Goal: Information Seeking & Learning: Learn about a topic

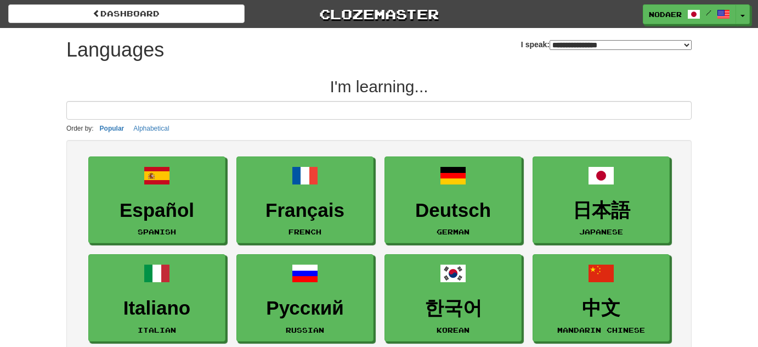
select select "*******"
click at [742, 20] on button "Toggle Dropdown" at bounding box center [743, 15] width 14 height 20
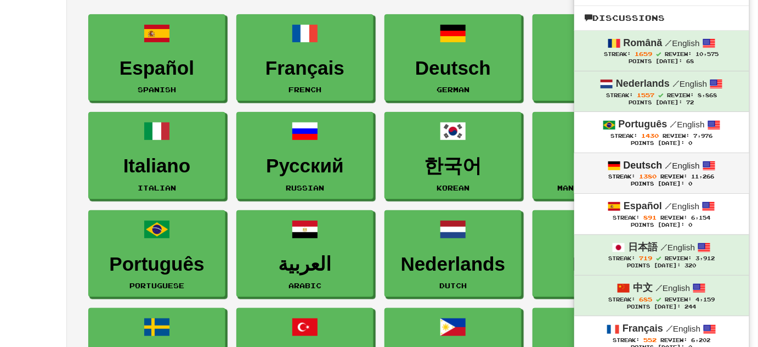
scroll to position [149, 0]
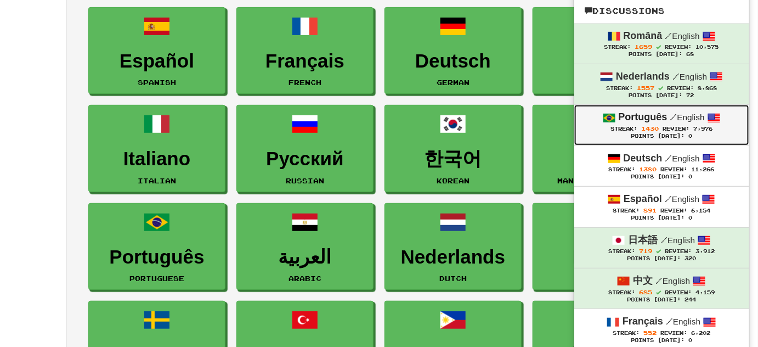
click at [671, 128] on span "Review:" at bounding box center [676, 129] width 27 height 6
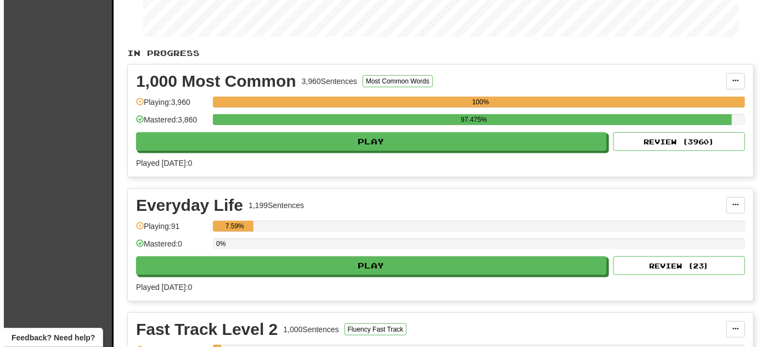
scroll to position [199, 0]
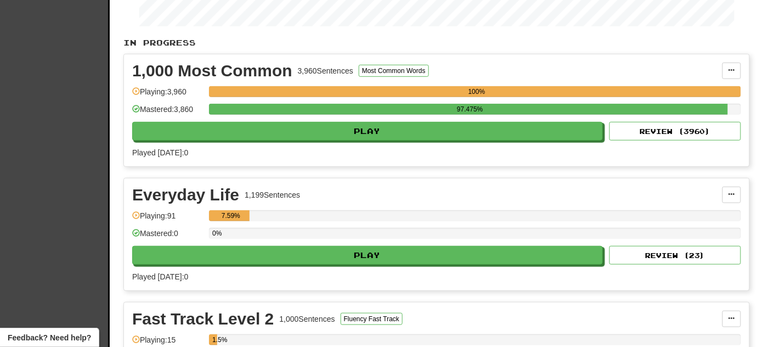
click at [388, 262] on div "Everyday Life 1,199 Sentences Manage Sentences Unpin from Dashboard Playing: 91…" at bounding box center [436, 234] width 625 height 112
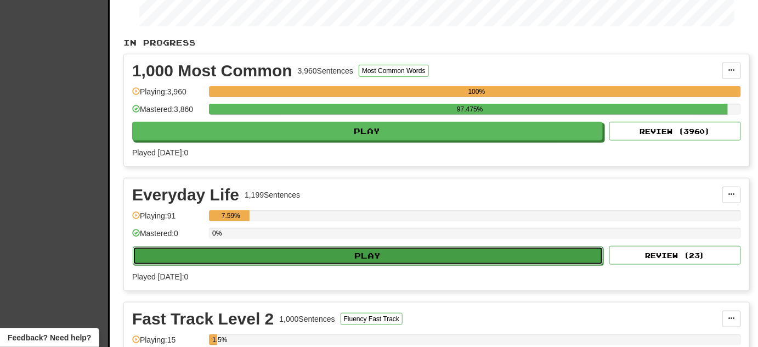
click at [391, 257] on button "Play" at bounding box center [368, 255] width 471 height 19
select select "**"
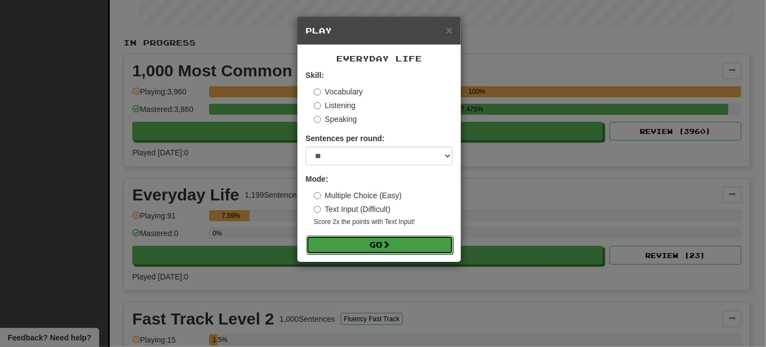
click at [395, 242] on button "Go" at bounding box center [379, 244] width 147 height 19
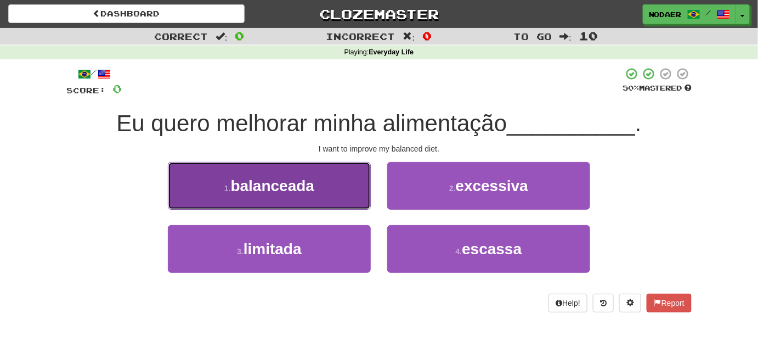
click at [218, 187] on button "1 . balanceada" at bounding box center [269, 186] width 203 height 48
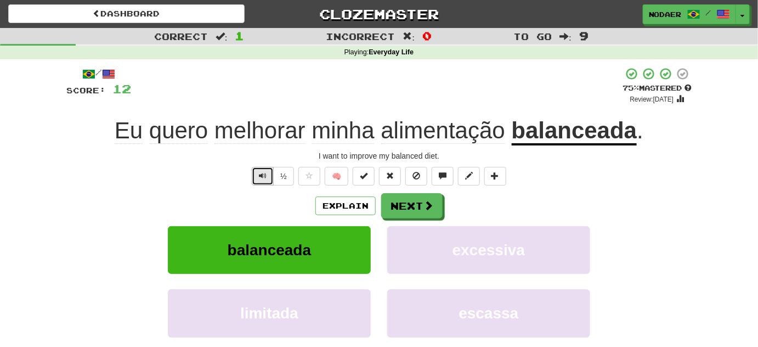
click at [269, 172] on button "Text-to-speech controls" at bounding box center [263, 176] width 22 height 19
click at [261, 169] on button "Text-to-speech controls" at bounding box center [263, 176] width 22 height 19
click at [270, 172] on button "Text-to-speech controls" at bounding box center [263, 176] width 22 height 19
click at [270, 173] on button "Text-to-speech controls" at bounding box center [263, 176] width 22 height 19
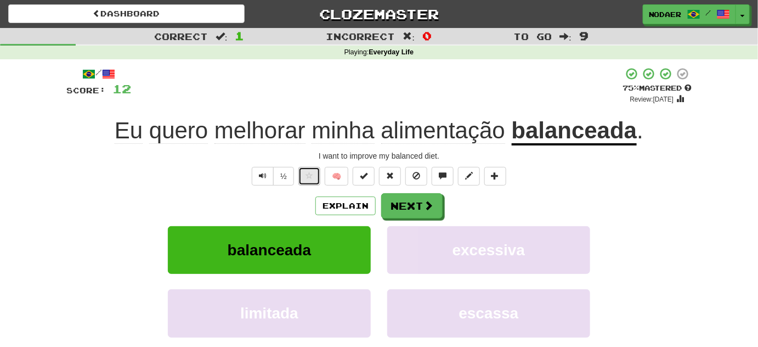
click at [308, 172] on span at bounding box center [310, 176] width 8 height 8
click at [400, 205] on button "Next" at bounding box center [412, 206] width 61 height 25
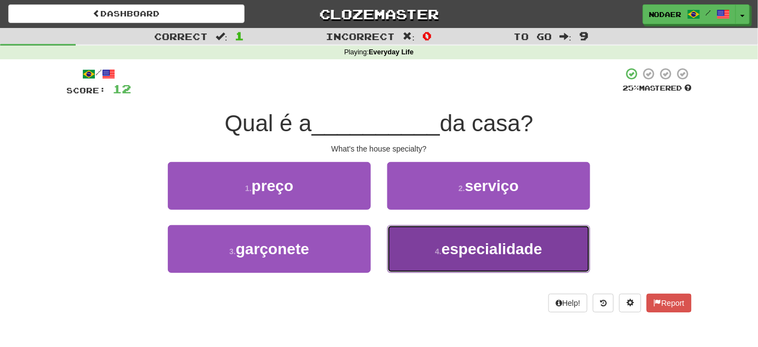
click at [448, 259] on button "4 . especialidade" at bounding box center [488, 249] width 203 height 48
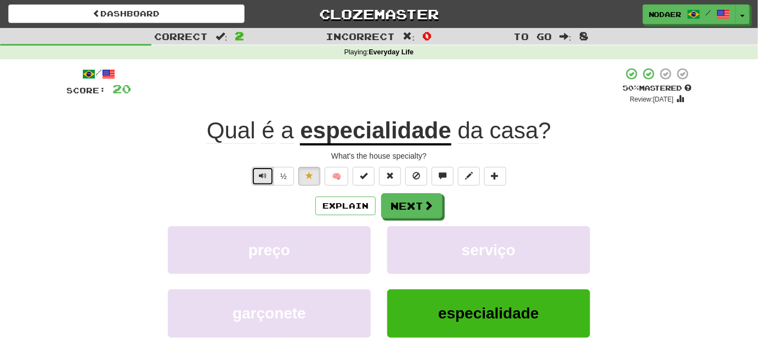
click at [261, 174] on span "Text-to-speech controls" at bounding box center [263, 176] width 8 height 8
click at [258, 176] on button "Text-to-speech controls" at bounding box center [263, 176] width 22 height 19
click at [430, 207] on span at bounding box center [429, 206] width 10 height 10
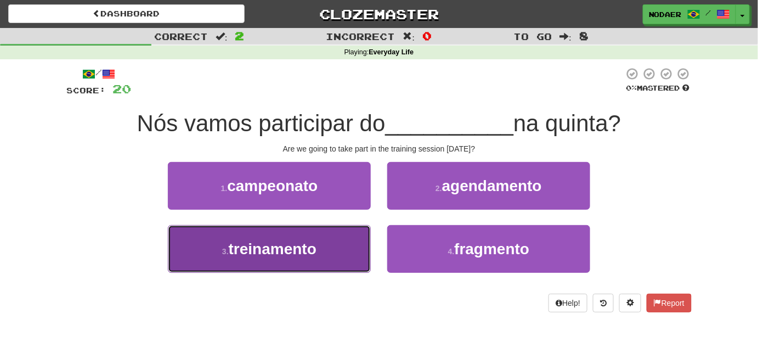
click at [277, 252] on span "treinamento" at bounding box center [273, 248] width 88 height 17
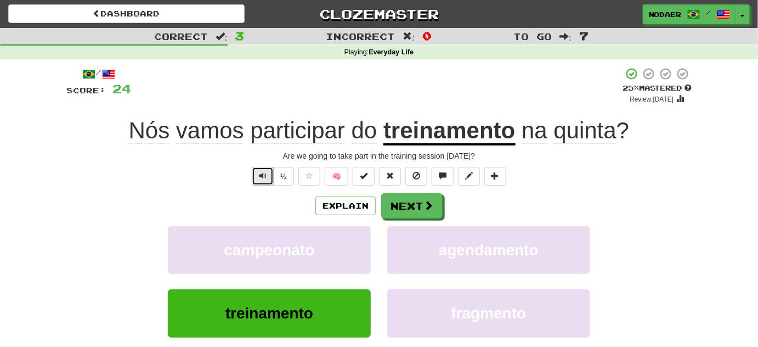
click at [260, 183] on button "Text-to-speech controls" at bounding box center [263, 176] width 22 height 19
click at [263, 177] on span "Text-to-speech controls" at bounding box center [263, 176] width 8 height 8
click at [261, 182] on button "Text-to-speech controls" at bounding box center [263, 176] width 22 height 19
click at [259, 180] on button "Text-to-speech controls" at bounding box center [263, 176] width 22 height 19
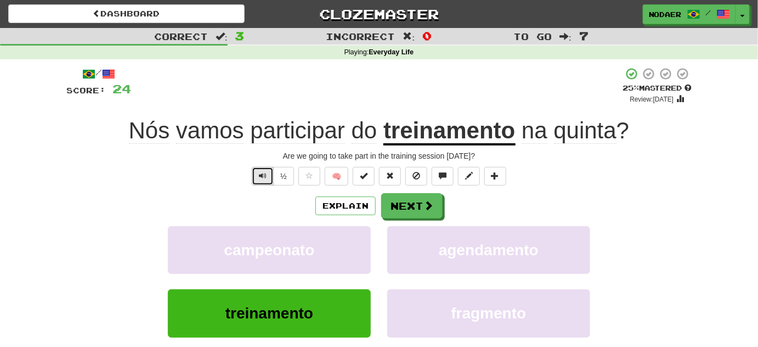
click at [259, 180] on button "Text-to-speech controls" at bounding box center [263, 176] width 22 height 19
click at [267, 179] on span "Text-to-speech controls" at bounding box center [263, 176] width 8 height 8
click at [263, 177] on span "Text-to-speech controls" at bounding box center [263, 176] width 8 height 8
click at [264, 168] on button "Text-to-speech controls" at bounding box center [263, 176] width 22 height 19
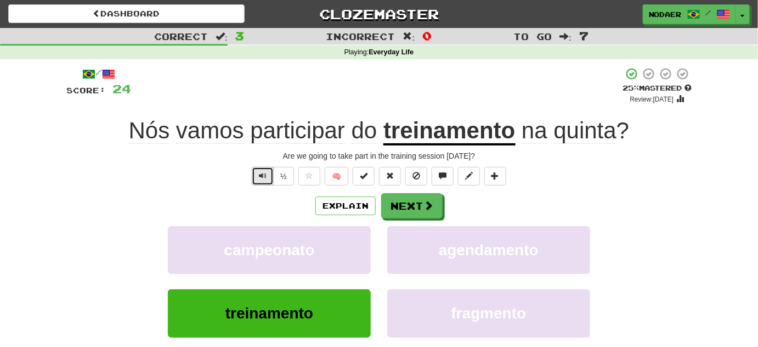
click at [262, 177] on span "Text-to-speech controls" at bounding box center [263, 176] width 8 height 8
click at [261, 178] on span "Text-to-speech controls" at bounding box center [263, 176] width 8 height 8
click at [258, 178] on button "Text-to-speech controls" at bounding box center [263, 176] width 22 height 19
click at [259, 178] on button "Text-to-speech controls" at bounding box center [263, 176] width 22 height 19
click at [258, 175] on button "Text-to-speech controls" at bounding box center [263, 176] width 22 height 19
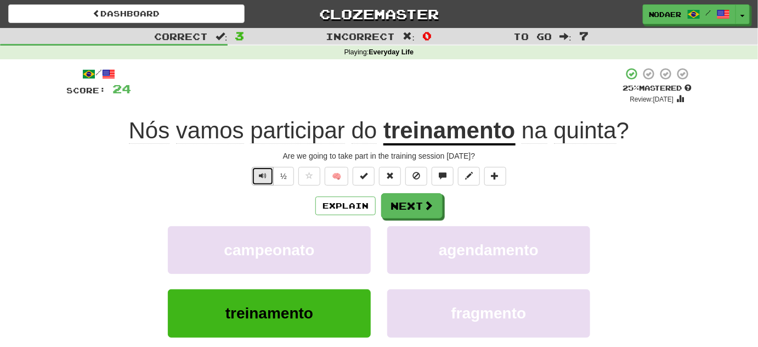
click at [266, 176] on span "Text-to-speech controls" at bounding box center [263, 176] width 8 height 8
click at [263, 178] on span "Text-to-speech controls" at bounding box center [263, 176] width 8 height 8
click at [262, 174] on span "Text-to-speech controls" at bounding box center [263, 176] width 8 height 8
click at [262, 175] on span "Text-to-speech controls" at bounding box center [263, 176] width 8 height 8
click at [259, 173] on button "Text-to-speech controls" at bounding box center [263, 176] width 22 height 19
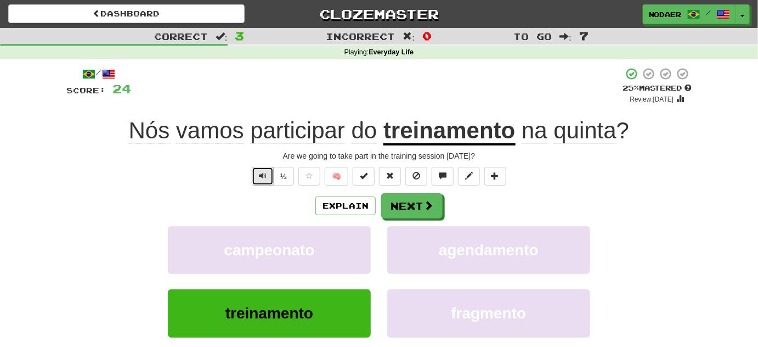
click at [259, 173] on button "Text-to-speech controls" at bounding box center [263, 176] width 22 height 19
click at [258, 177] on button "Text-to-speech controls" at bounding box center [263, 176] width 22 height 19
click at [263, 178] on span "Text-to-speech controls" at bounding box center [263, 176] width 8 height 8
click at [255, 183] on button "Text-to-speech controls" at bounding box center [263, 176] width 22 height 19
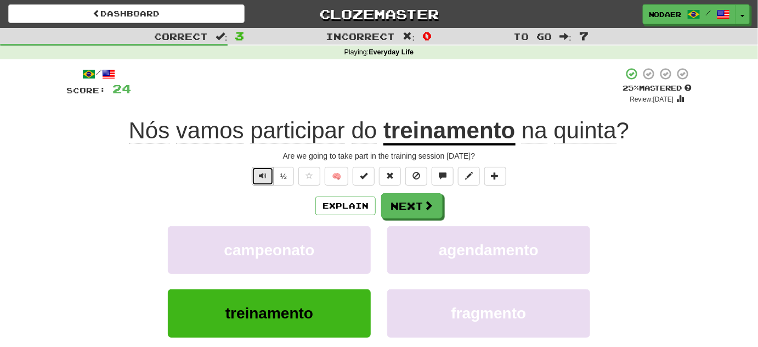
click at [260, 184] on button "Text-to-speech controls" at bounding box center [263, 176] width 22 height 19
click at [258, 181] on button "Text-to-speech controls" at bounding box center [263, 176] width 22 height 19
click at [313, 174] on button at bounding box center [309, 176] width 22 height 19
click at [409, 205] on button "Next" at bounding box center [412, 206] width 61 height 25
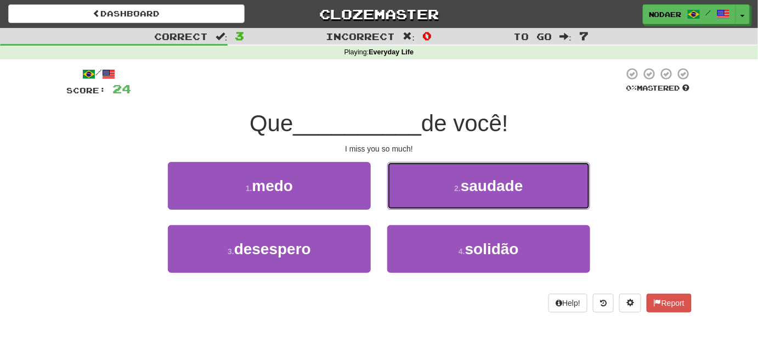
click at [447, 188] on button "2 . saudade" at bounding box center [488, 186] width 203 height 48
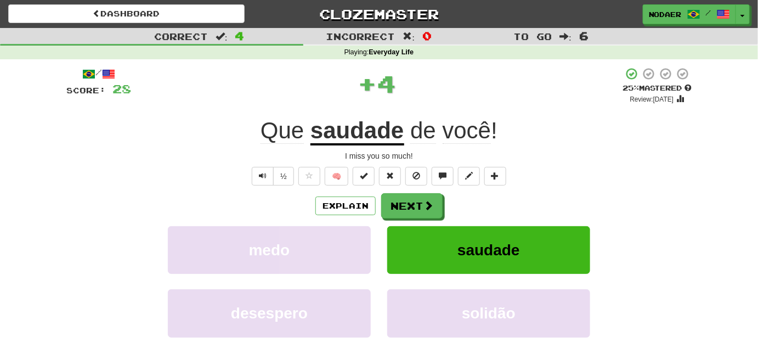
click at [369, 137] on u "saudade" at bounding box center [357, 131] width 93 height 28
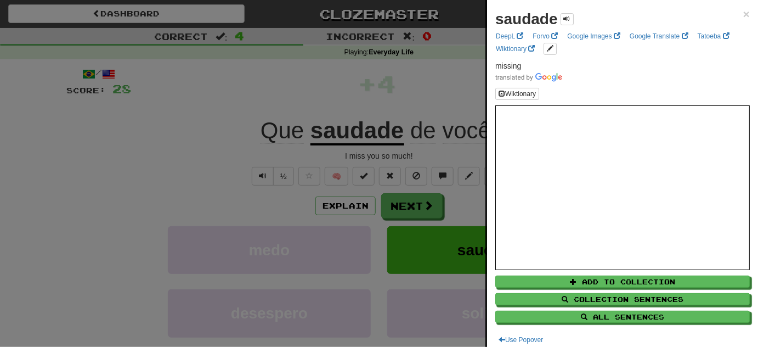
click at [183, 197] on div at bounding box center [379, 173] width 758 height 347
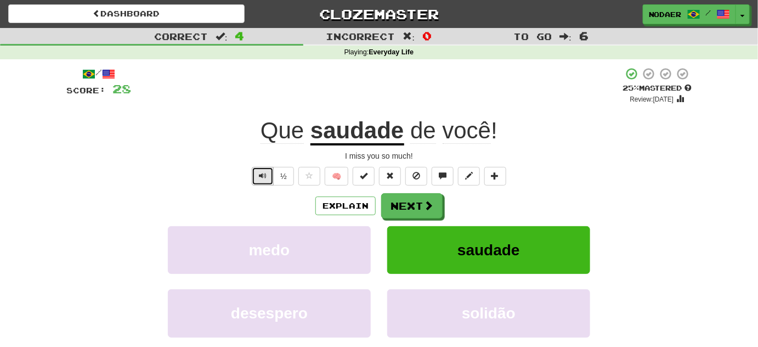
click at [267, 174] on span "Text-to-speech controls" at bounding box center [263, 176] width 8 height 8
click at [424, 206] on span at bounding box center [429, 206] width 10 height 10
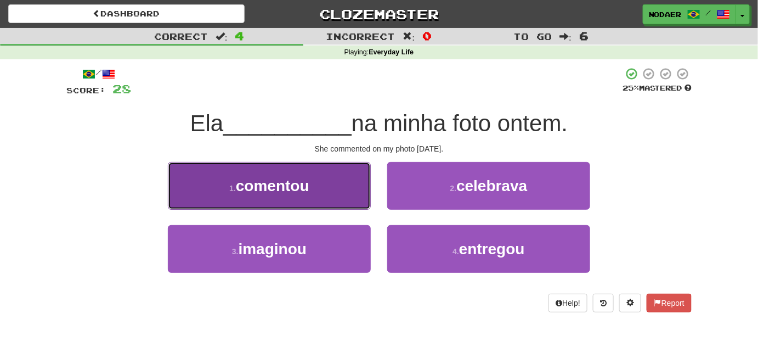
click at [329, 174] on button "1 . comentou" at bounding box center [269, 186] width 203 height 48
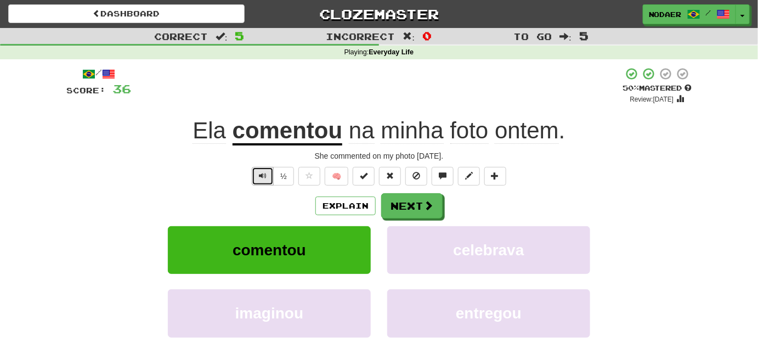
click at [260, 168] on button "Text-to-speech controls" at bounding box center [263, 176] width 22 height 19
click at [256, 179] on button "Text-to-speech controls" at bounding box center [263, 176] width 22 height 19
click at [263, 173] on span "Text-to-speech controls" at bounding box center [263, 176] width 8 height 8
click at [263, 180] on button "Text-to-speech controls" at bounding box center [263, 176] width 22 height 19
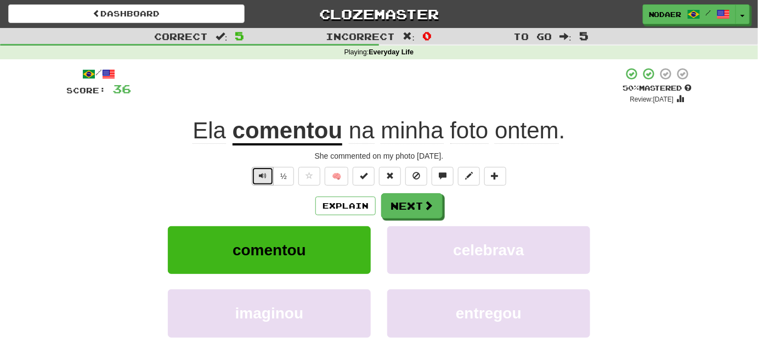
click at [262, 184] on button "Text-to-speech controls" at bounding box center [263, 176] width 22 height 19
click at [264, 165] on div "/ Score: 36 + 8 50 % Mastered Review: 2025-10-02 Ela comentou na minha foto ont…" at bounding box center [378, 230] width 625 height 326
click at [263, 172] on span "Text-to-speech controls" at bounding box center [263, 176] width 8 height 8
click at [264, 180] on button "Text-to-speech controls" at bounding box center [263, 176] width 22 height 19
click at [257, 178] on button "Text-to-speech controls" at bounding box center [263, 176] width 22 height 19
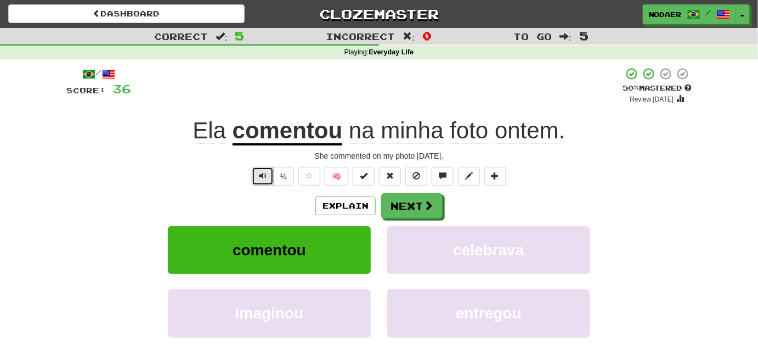
click at [257, 182] on button "Text-to-speech controls" at bounding box center [263, 176] width 22 height 19
click at [263, 176] on span "Text-to-speech controls" at bounding box center [263, 176] width 8 height 8
click at [416, 207] on button "Next" at bounding box center [412, 206] width 61 height 25
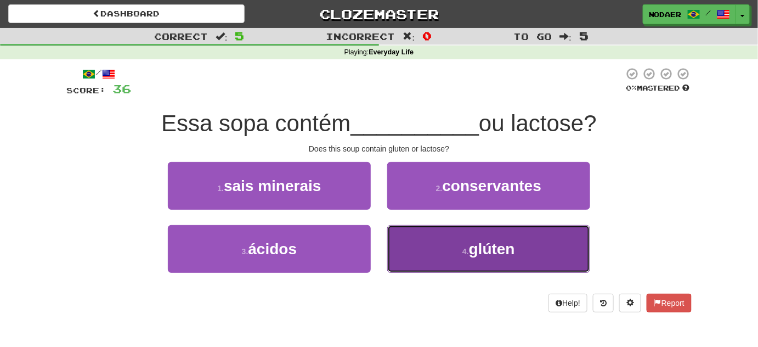
click at [471, 256] on span "glúten" at bounding box center [492, 248] width 46 height 17
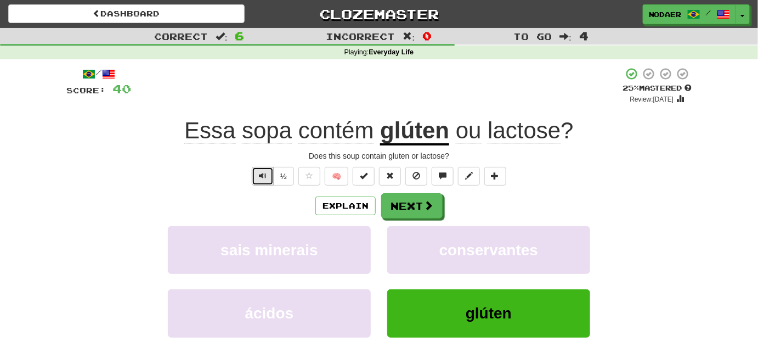
click at [264, 182] on button "Text-to-speech controls" at bounding box center [263, 176] width 22 height 19
click at [263, 176] on span "Text-to-speech controls" at bounding box center [263, 176] width 8 height 8
click at [260, 170] on button "Text-to-speech controls" at bounding box center [263, 176] width 22 height 19
click at [260, 178] on span "Text-to-speech controls" at bounding box center [263, 176] width 8 height 8
click at [263, 159] on div "Does this soup contain gluten or lactose?" at bounding box center [378, 155] width 625 height 11
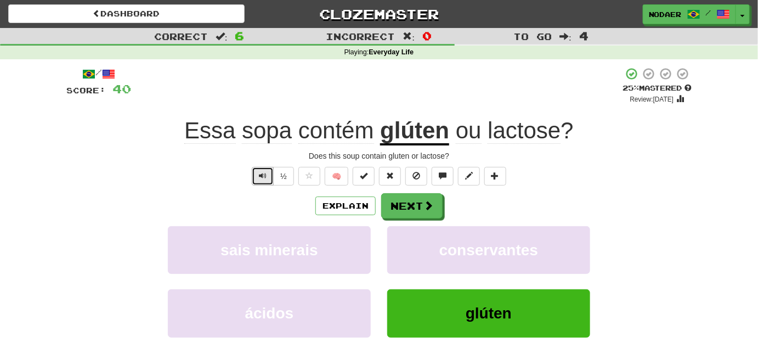
click at [261, 174] on span "Text-to-speech controls" at bounding box center [263, 176] width 8 height 8
click at [269, 173] on button "Text-to-speech controls" at bounding box center [263, 176] width 22 height 19
click at [256, 180] on button "Text-to-speech controls" at bounding box center [263, 176] width 22 height 19
click at [268, 173] on button "Text-to-speech controls" at bounding box center [263, 176] width 22 height 19
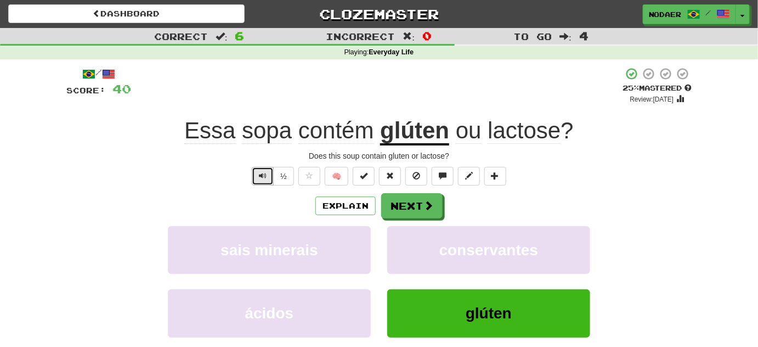
click at [260, 178] on span "Text-to-speech controls" at bounding box center [263, 176] width 8 height 8
click at [270, 172] on button "Text-to-speech controls" at bounding box center [263, 176] width 22 height 19
click at [266, 177] on span "Text-to-speech controls" at bounding box center [263, 176] width 8 height 8
click at [266, 176] on span "Text-to-speech controls" at bounding box center [263, 176] width 8 height 8
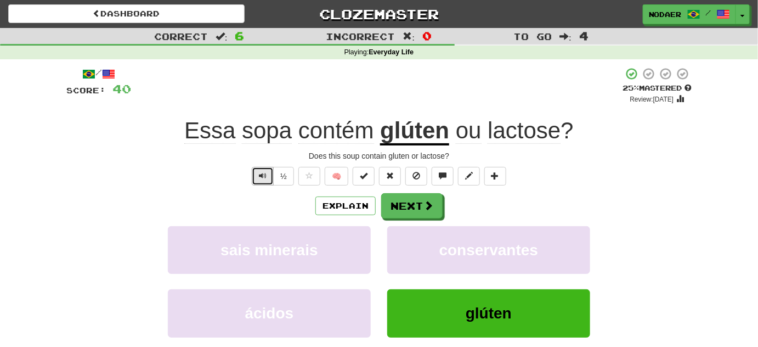
click at [258, 175] on button "Text-to-speech controls" at bounding box center [263, 176] width 22 height 19
click at [267, 172] on span "Text-to-speech controls" at bounding box center [263, 176] width 8 height 8
click at [256, 179] on button "Text-to-speech controls" at bounding box center [263, 176] width 22 height 19
click at [266, 178] on span "Text-to-speech controls" at bounding box center [263, 176] width 8 height 8
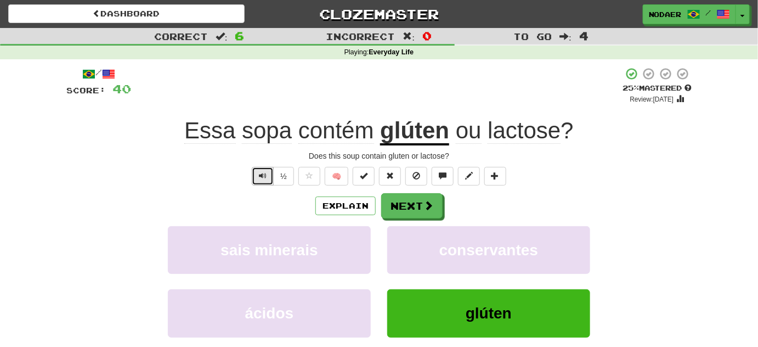
click at [266, 178] on span "Text-to-speech controls" at bounding box center [263, 176] width 8 height 8
click at [261, 177] on span "Text-to-speech controls" at bounding box center [263, 176] width 8 height 8
click at [417, 207] on button "Next" at bounding box center [412, 206] width 61 height 25
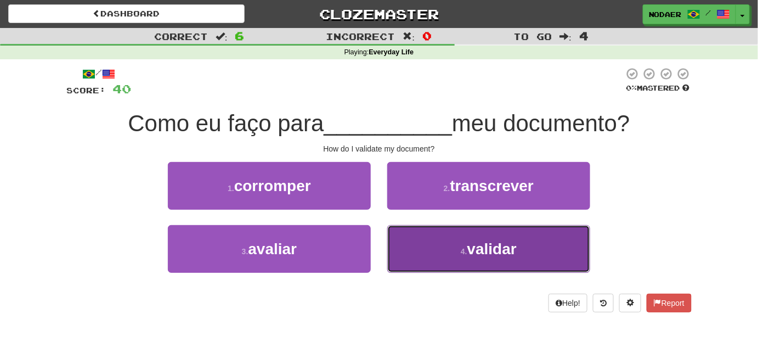
click at [512, 245] on span "validar" at bounding box center [491, 248] width 49 height 17
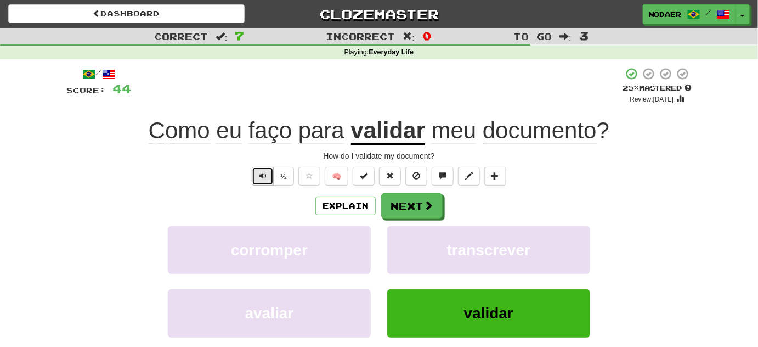
click at [259, 181] on button "Text-to-speech controls" at bounding box center [263, 176] width 22 height 19
click at [269, 171] on button "Text-to-speech controls" at bounding box center [263, 176] width 22 height 19
click at [269, 172] on button "Text-to-speech controls" at bounding box center [263, 176] width 22 height 19
click at [266, 173] on span "Text-to-speech controls" at bounding box center [263, 176] width 8 height 8
click at [257, 180] on button "Text-to-speech controls" at bounding box center [263, 176] width 22 height 19
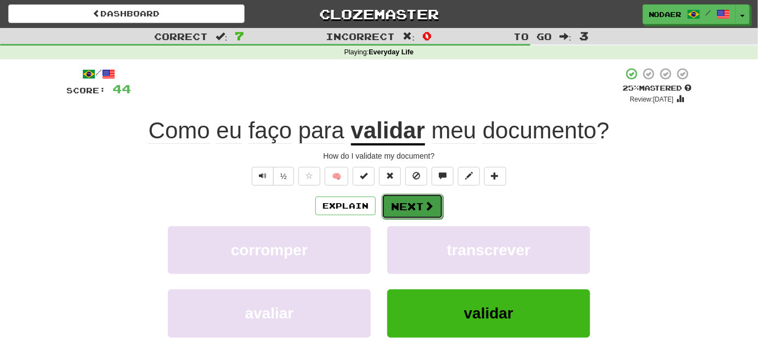
click at [415, 210] on button "Next" at bounding box center [412, 206] width 61 height 25
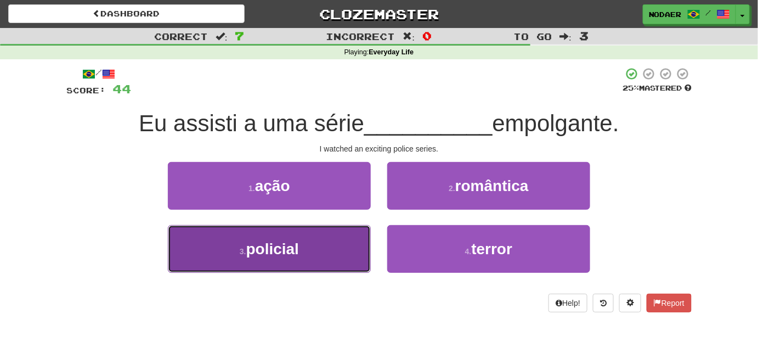
click at [307, 240] on button "3 . policial" at bounding box center [269, 249] width 203 height 48
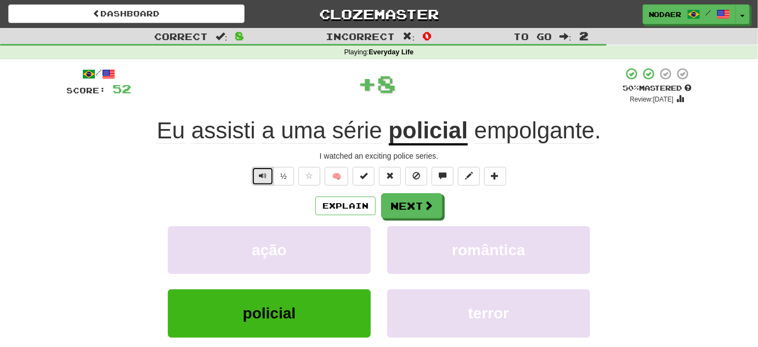
click at [261, 173] on button "Text-to-speech controls" at bounding box center [263, 176] width 22 height 19
click at [261, 173] on span "Text-to-speech controls" at bounding box center [263, 176] width 8 height 8
click at [272, 168] on button "Text-to-speech controls" at bounding box center [263, 176] width 22 height 19
click at [267, 176] on span "Text-to-speech controls" at bounding box center [263, 176] width 8 height 8
click at [268, 173] on button "Text-to-speech controls" at bounding box center [263, 176] width 22 height 19
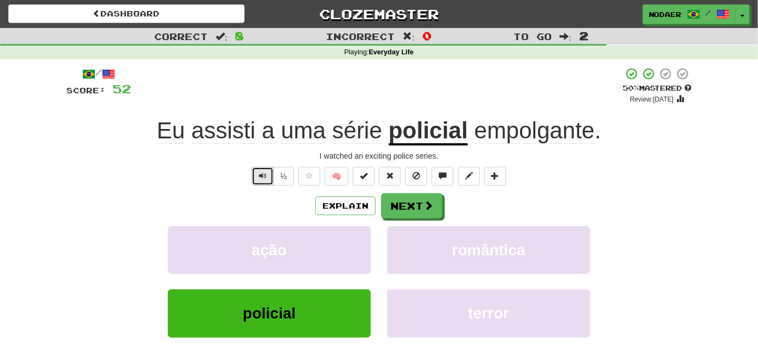
click at [266, 178] on span "Text-to-speech controls" at bounding box center [263, 176] width 8 height 8
click at [308, 184] on button at bounding box center [309, 176] width 22 height 19
click at [406, 206] on button "Next" at bounding box center [412, 206] width 61 height 25
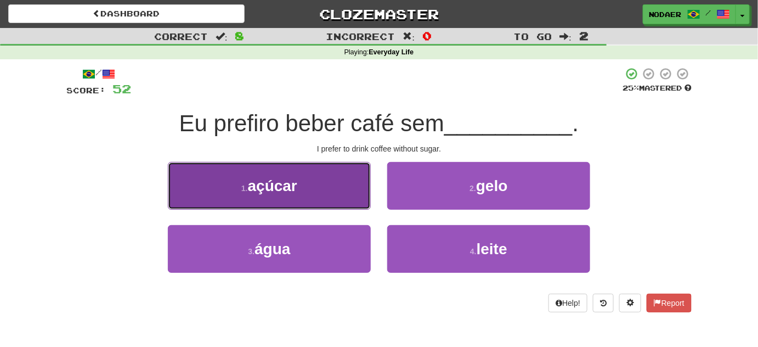
click at [273, 193] on span "açúcar" at bounding box center [272, 185] width 49 height 17
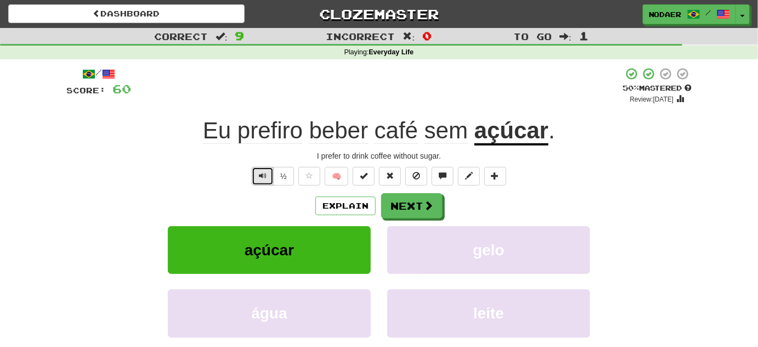
click at [258, 169] on button "Text-to-speech controls" at bounding box center [263, 176] width 22 height 19
click at [256, 182] on button "Text-to-speech controls" at bounding box center [263, 176] width 22 height 19
click at [261, 173] on span "Text-to-speech controls" at bounding box center [263, 176] width 8 height 8
click at [262, 180] on button "Text-to-speech controls" at bounding box center [263, 176] width 22 height 19
click at [261, 179] on button "Text-to-speech controls" at bounding box center [263, 176] width 22 height 19
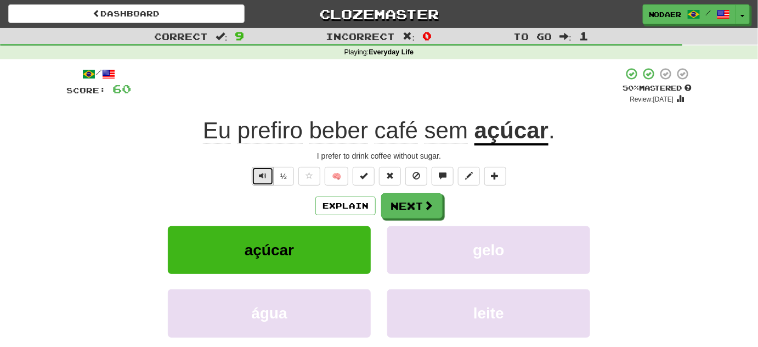
click at [261, 179] on button "Text-to-speech controls" at bounding box center [263, 176] width 22 height 19
click at [261, 180] on button "Text-to-speech controls" at bounding box center [263, 176] width 22 height 19
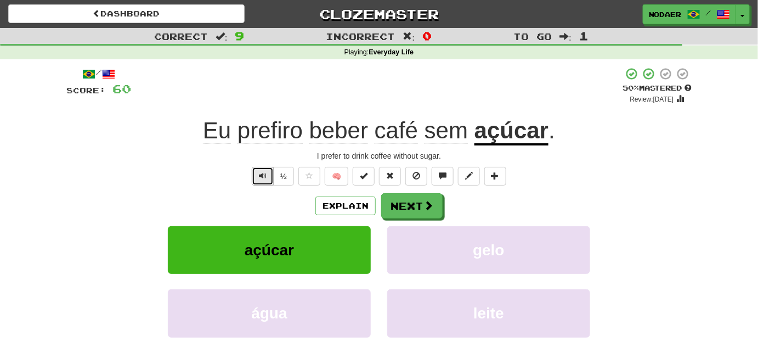
click at [261, 180] on button "Text-to-speech controls" at bounding box center [263, 176] width 22 height 19
click at [261, 183] on button "Text-to-speech controls" at bounding box center [263, 176] width 22 height 19
click at [262, 179] on button "Text-to-speech controls" at bounding box center [263, 176] width 22 height 19
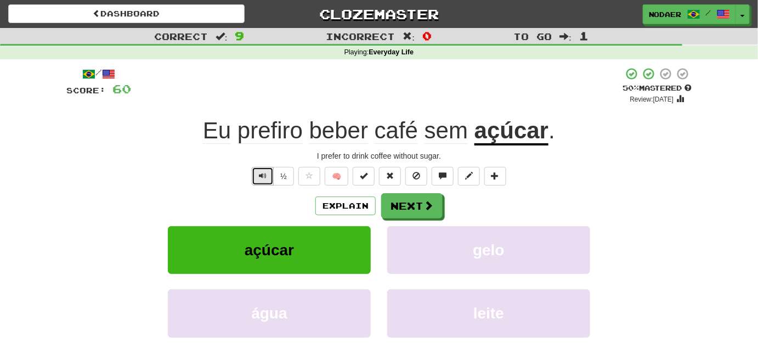
click at [262, 179] on button "Text-to-speech controls" at bounding box center [263, 176] width 22 height 19
click at [314, 167] on button at bounding box center [309, 176] width 22 height 19
click at [427, 210] on span at bounding box center [429, 206] width 10 height 10
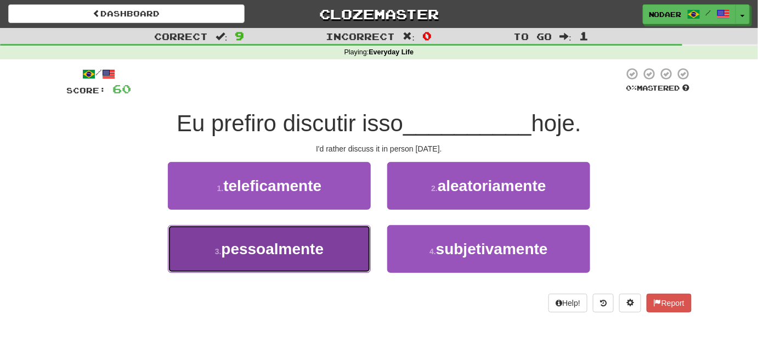
click at [345, 250] on button "3 . pessoalmente" at bounding box center [269, 249] width 203 height 48
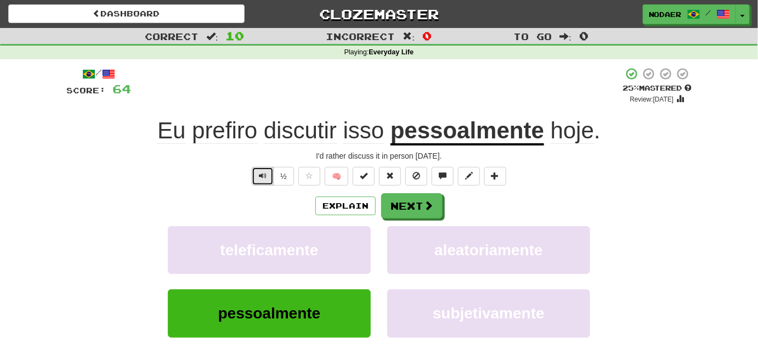
click at [268, 176] on button "Text-to-speech controls" at bounding box center [263, 176] width 22 height 19
click at [264, 177] on span "Text-to-speech controls" at bounding box center [263, 176] width 8 height 8
click at [255, 180] on button "Text-to-speech controls" at bounding box center [263, 176] width 22 height 19
click at [261, 173] on span "Text-to-speech controls" at bounding box center [263, 176] width 8 height 8
click at [260, 172] on span "Text-to-speech controls" at bounding box center [263, 176] width 8 height 8
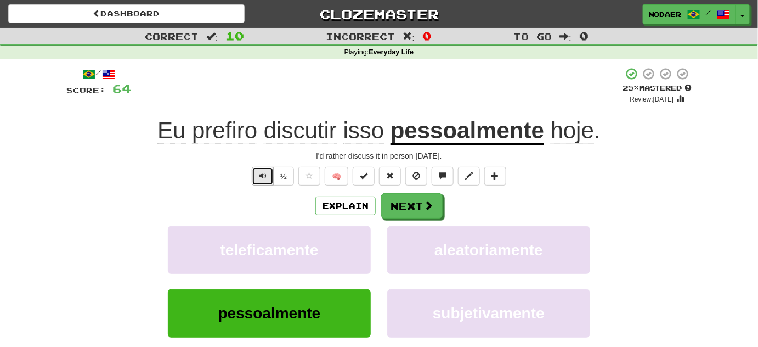
click at [268, 173] on button "Text-to-speech controls" at bounding box center [263, 176] width 22 height 19
click at [263, 172] on span "Text-to-speech controls" at bounding box center [263, 176] width 8 height 8
click at [262, 176] on span "Text-to-speech controls" at bounding box center [263, 176] width 8 height 8
click at [259, 172] on button "Text-to-speech controls" at bounding box center [263, 176] width 22 height 19
click at [257, 176] on button "Text-to-speech controls" at bounding box center [263, 176] width 22 height 19
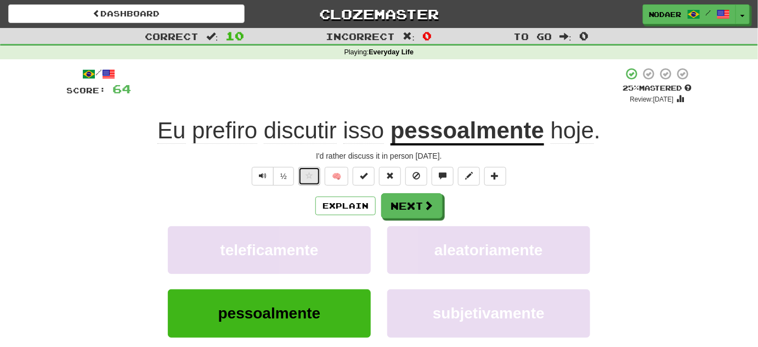
click at [298, 173] on button at bounding box center [309, 176] width 22 height 19
click at [395, 205] on button "Next" at bounding box center [411, 205] width 61 height 25
